Goal: Find specific page/section: Find specific page/section

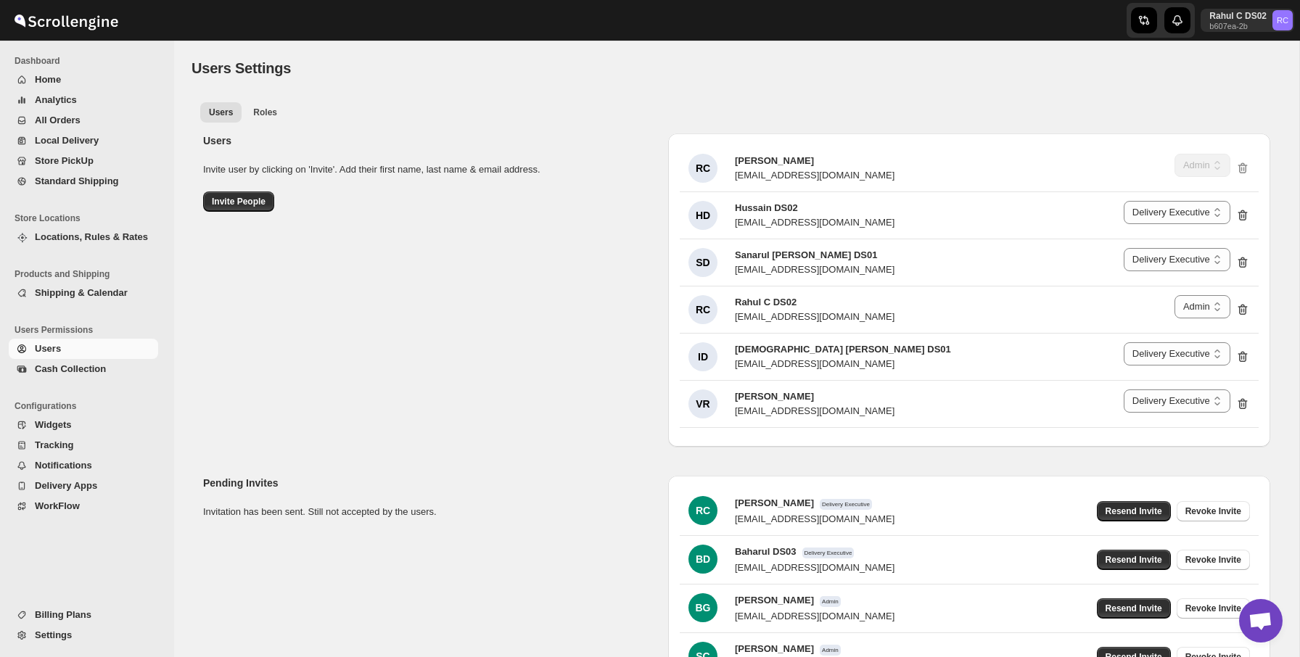
select select "637b767fbaab0276b10c91d5"
select select "637b767fbaab0276b10c91d7"
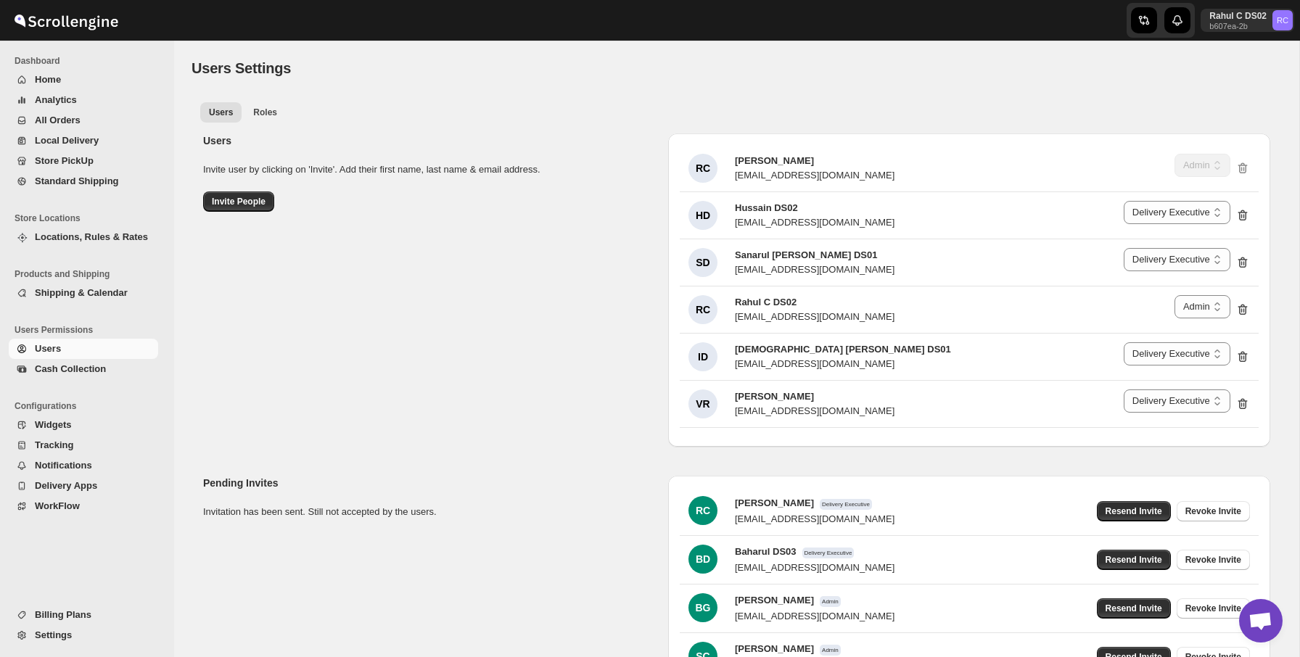
select select "637b767fbaab0276b10c91d5"
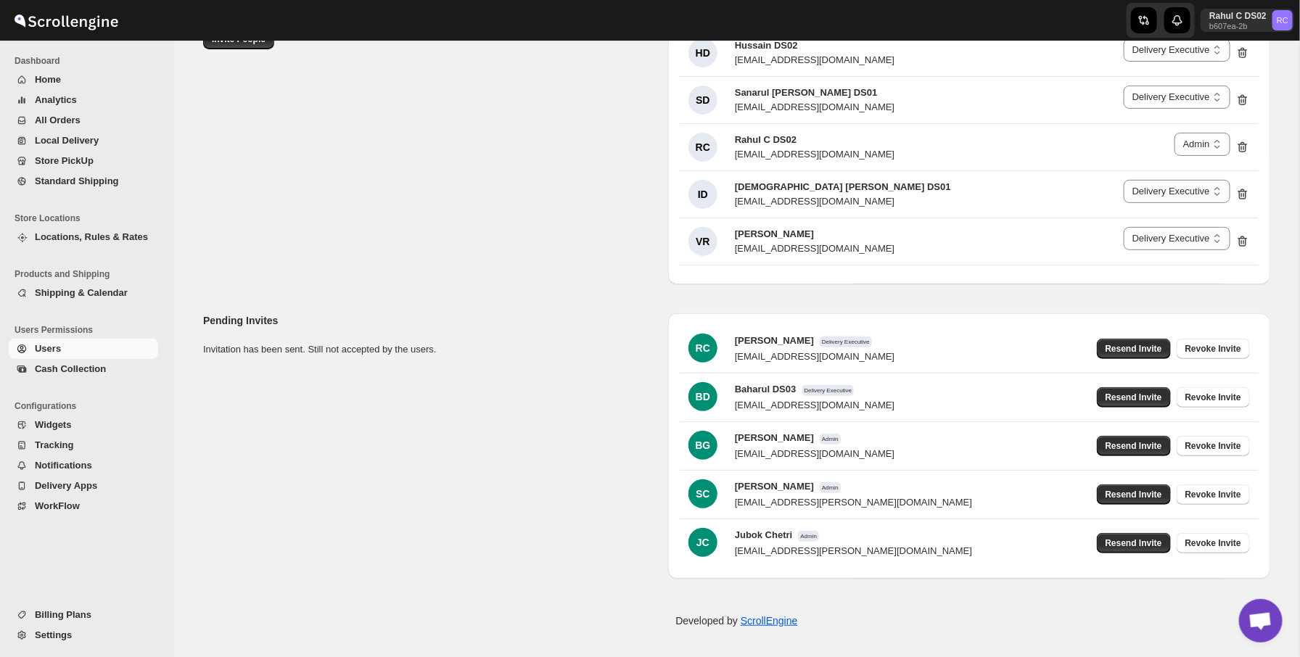
click at [490, 463] on div "Pending Invites Invitation has been sent. Still not accepted by the users. RC R…" at bounding box center [731, 440] width 1079 height 277
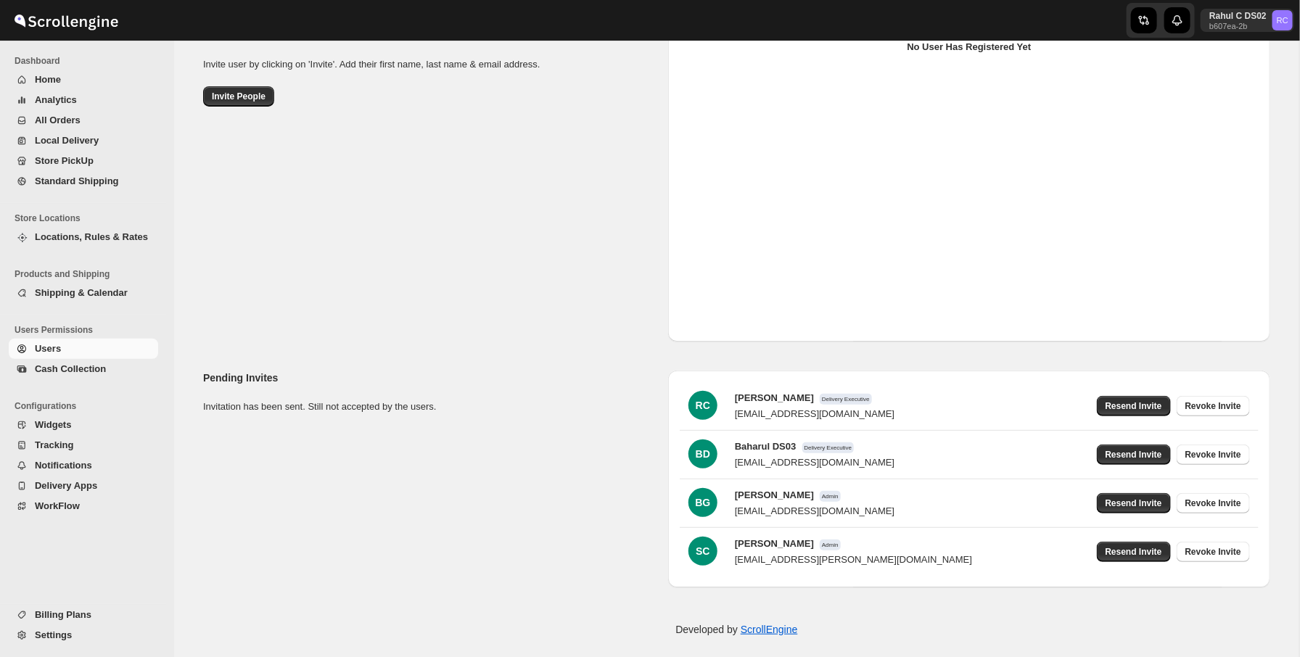
scroll to position [114, 0]
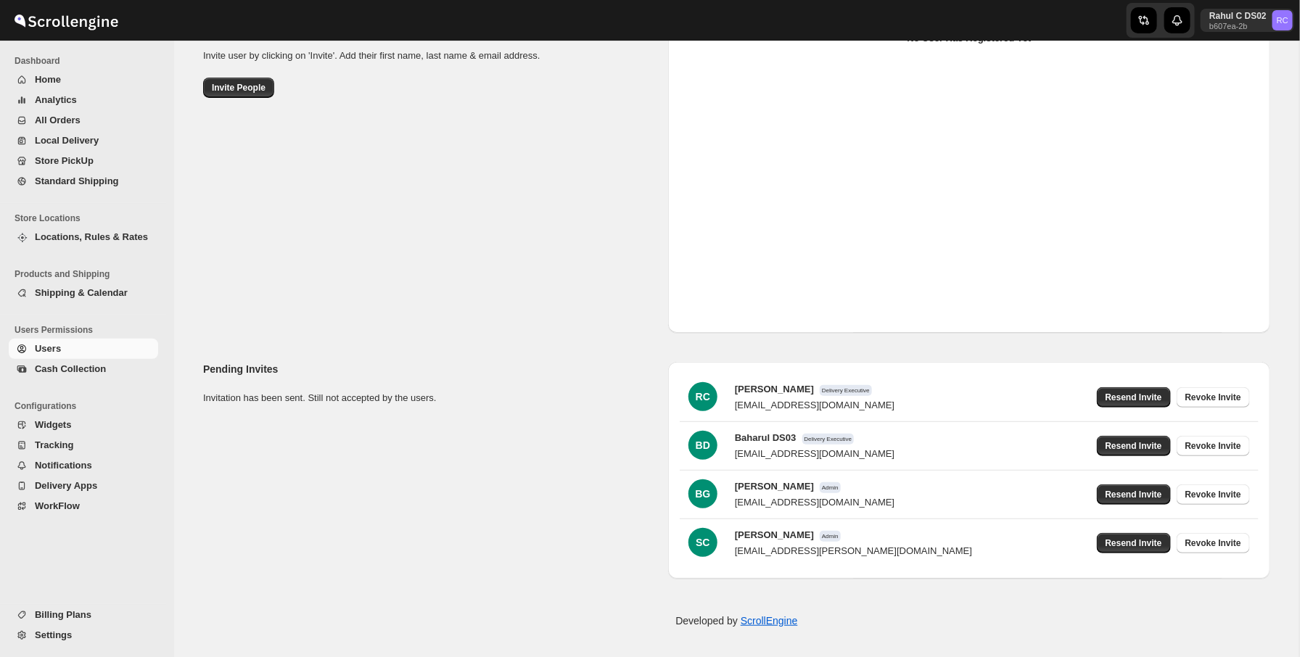
select select "637b767fbaab0276b10c91d5"
select select "637b767fbaab0276b10c91d7"
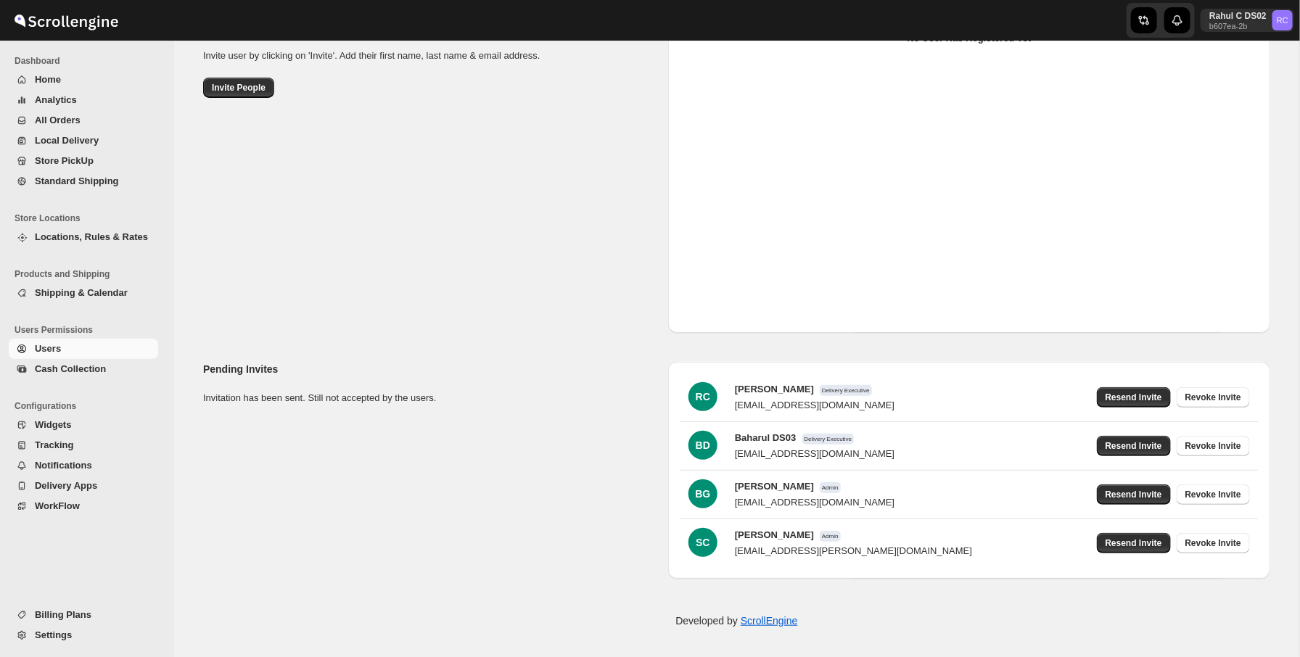
select select "637b767fbaab0276b10c91d5"
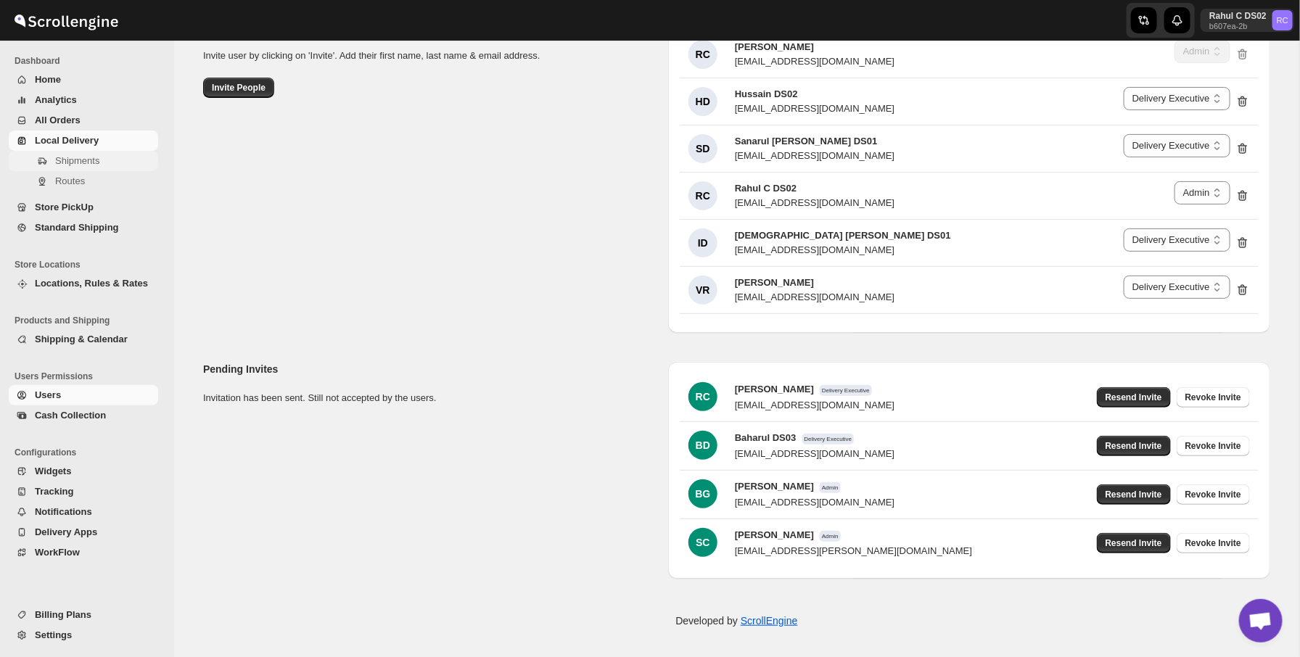
click at [117, 162] on span "Shipments" at bounding box center [105, 161] width 100 height 15
